Goal: Task Accomplishment & Management: Complete application form

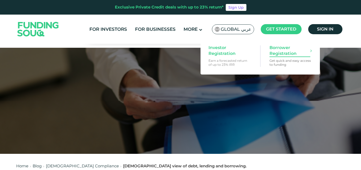
click at [280, 50] on span "Borrower Registration" at bounding box center [289, 51] width 41 height 12
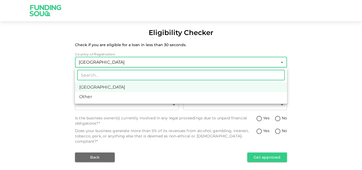
click at [150, 63] on body "Eligibility Checker Check if you are eligible for a loan in less than 30 second…" at bounding box center [181, 85] width 362 height 170
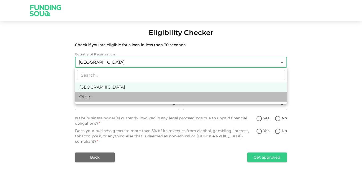
click at [123, 97] on li "Other" at bounding box center [181, 97] width 212 height 10
type input "3"
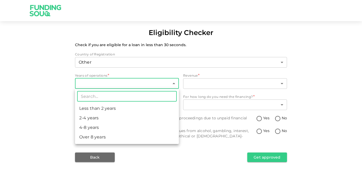
click at [130, 81] on body "Eligibility Checker Check if you are eligible for a loan in less than 30 second…" at bounding box center [181, 85] width 362 height 170
click at [98, 140] on li "Over 8 years" at bounding box center [127, 137] width 104 height 10
type input "4"
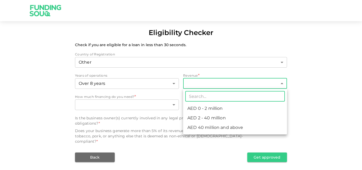
click at [191, 85] on body "Eligibility Checker Check if you are eligible for a loan in less than 30 second…" at bounding box center [181, 85] width 362 height 170
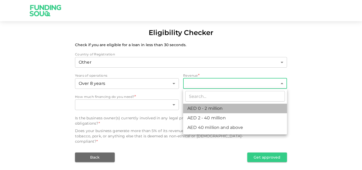
click at [218, 108] on li "AED 0 - 2 million" at bounding box center [235, 109] width 104 height 10
type input "1"
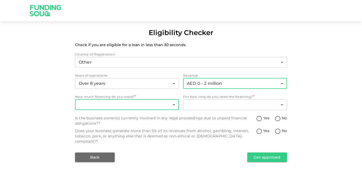
click at [146, 103] on body "Eligibility Checker Check if you are eligible for a loan in less than 30 second…" at bounding box center [181, 85] width 362 height 170
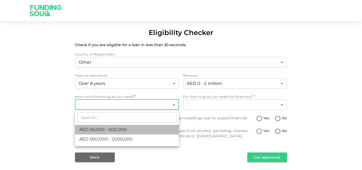
click at [132, 129] on li "AED 50,000 - 500,000" at bounding box center [127, 130] width 104 height 10
type input "1"
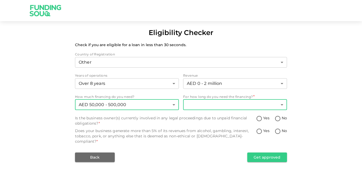
click at [237, 100] on body "Eligibility Checker Check if you are eligible for a loan in less than 30 second…" at bounding box center [181, 85] width 362 height 170
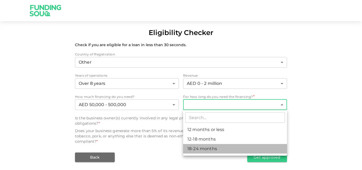
click at [216, 153] on li "18-24 months" at bounding box center [235, 149] width 104 height 10
type input "3"
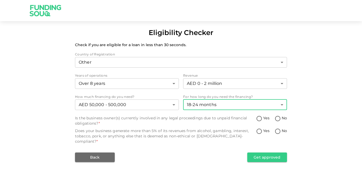
click at [261, 120] on input "Yes" at bounding box center [259, 118] width 8 height 7
radio input "true"
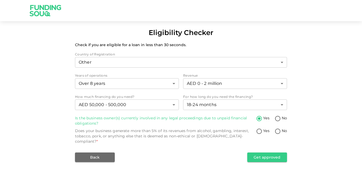
click at [259, 131] on input "Yes" at bounding box center [259, 131] width 8 height 7
radio input "true"
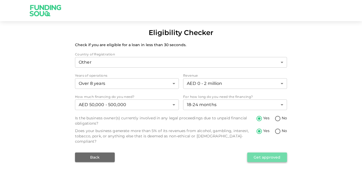
click at [261, 152] on button "Get approved" at bounding box center [267, 157] width 40 height 10
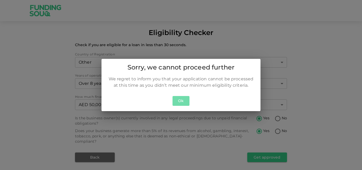
click at [189, 104] on button "Ok" at bounding box center [181, 101] width 17 height 10
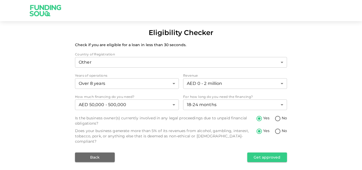
click at [277, 130] on input "No" at bounding box center [278, 131] width 8 height 7
radio input "true"
click at [263, 152] on button "Get approved" at bounding box center [267, 157] width 40 height 10
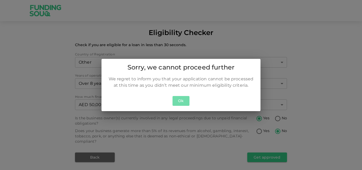
click at [183, 103] on button "Ok" at bounding box center [181, 101] width 17 height 10
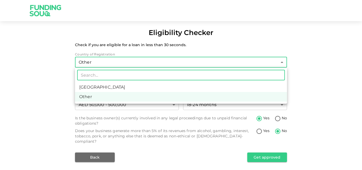
click at [152, 64] on body "Eligibility Checker Check if you are eligible for a loan in less than 30 second…" at bounding box center [181, 85] width 362 height 170
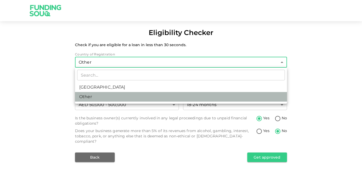
click at [145, 96] on li "Other" at bounding box center [181, 97] width 212 height 10
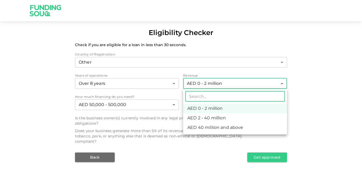
click at [218, 82] on body "Eligibility Checker Check if you are eligible for a loan in less than 30 second…" at bounding box center [181, 85] width 362 height 170
click at [228, 120] on li "AED 2 - 40 million" at bounding box center [235, 118] width 104 height 10
type input "2"
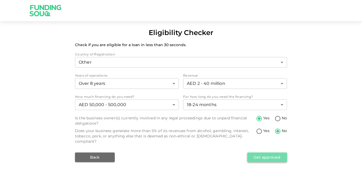
click at [262, 152] on button "Get approved" at bounding box center [267, 157] width 40 height 10
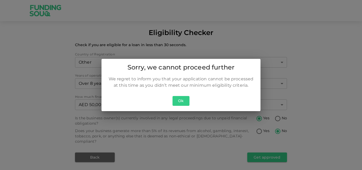
click at [175, 106] on div "Ok" at bounding box center [181, 102] width 159 height 17
click at [180, 105] on button "Ok" at bounding box center [181, 101] width 17 height 10
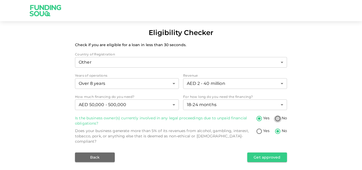
click at [280, 118] on input "No" at bounding box center [278, 118] width 8 height 7
radio input "true"
click at [275, 152] on button "Get approved" at bounding box center [267, 157] width 40 height 10
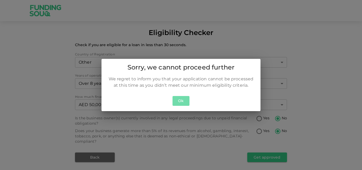
click at [185, 98] on button "Ok" at bounding box center [181, 101] width 17 height 10
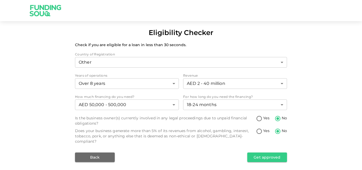
click at [259, 120] on input "Yes" at bounding box center [259, 118] width 8 height 7
radio input "true"
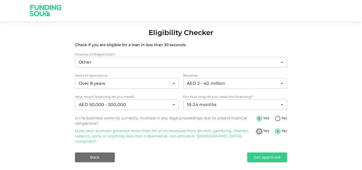
click at [259, 129] on input "Yes" at bounding box center [259, 131] width 8 height 7
radio input "true"
click at [269, 152] on button "Get approved" at bounding box center [267, 157] width 40 height 10
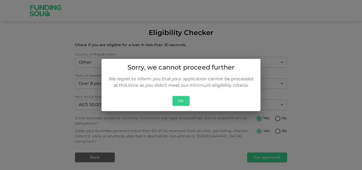
click at [178, 96] on button "Ok" at bounding box center [181, 101] width 17 height 10
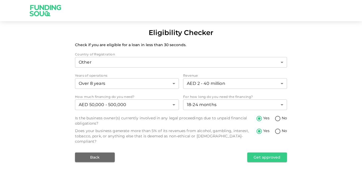
click at [283, 119] on span "No" at bounding box center [284, 118] width 5 height 6
click at [282, 119] on input "No" at bounding box center [278, 118] width 8 height 7
radio input "true"
click at [276, 152] on button "Get approved" at bounding box center [267, 157] width 40 height 10
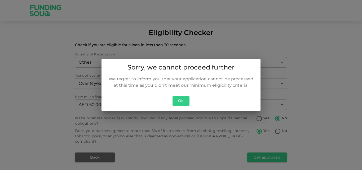
click at [178, 96] on div "Ok" at bounding box center [181, 102] width 159 height 17
click at [183, 99] on button "Ok" at bounding box center [181, 101] width 17 height 10
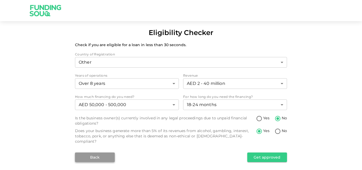
click at [111, 152] on button "Back" at bounding box center [95, 157] width 40 height 10
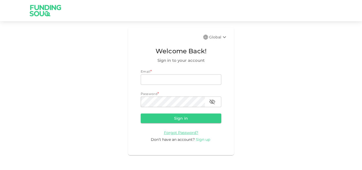
click at [200, 141] on span "Sign up" at bounding box center [203, 139] width 14 height 5
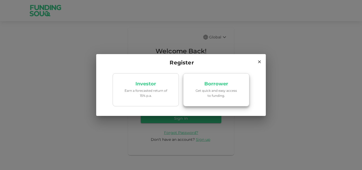
click at [210, 93] on p "Get quick and easy access to funding." at bounding box center [216, 93] width 45 height 10
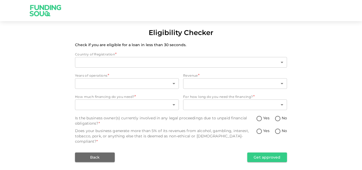
type input "1"
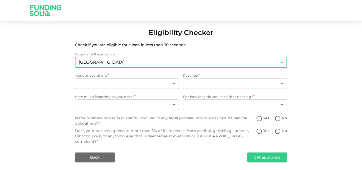
click at [158, 66] on body "Eligibility Checker Check if you are eligible for a loan in less than 30 second…" at bounding box center [181, 85] width 362 height 170
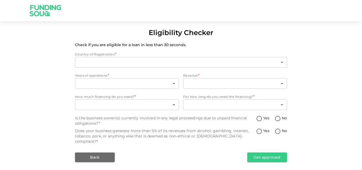
type input "1"
